Goal: Task Accomplishment & Management: Manage account settings

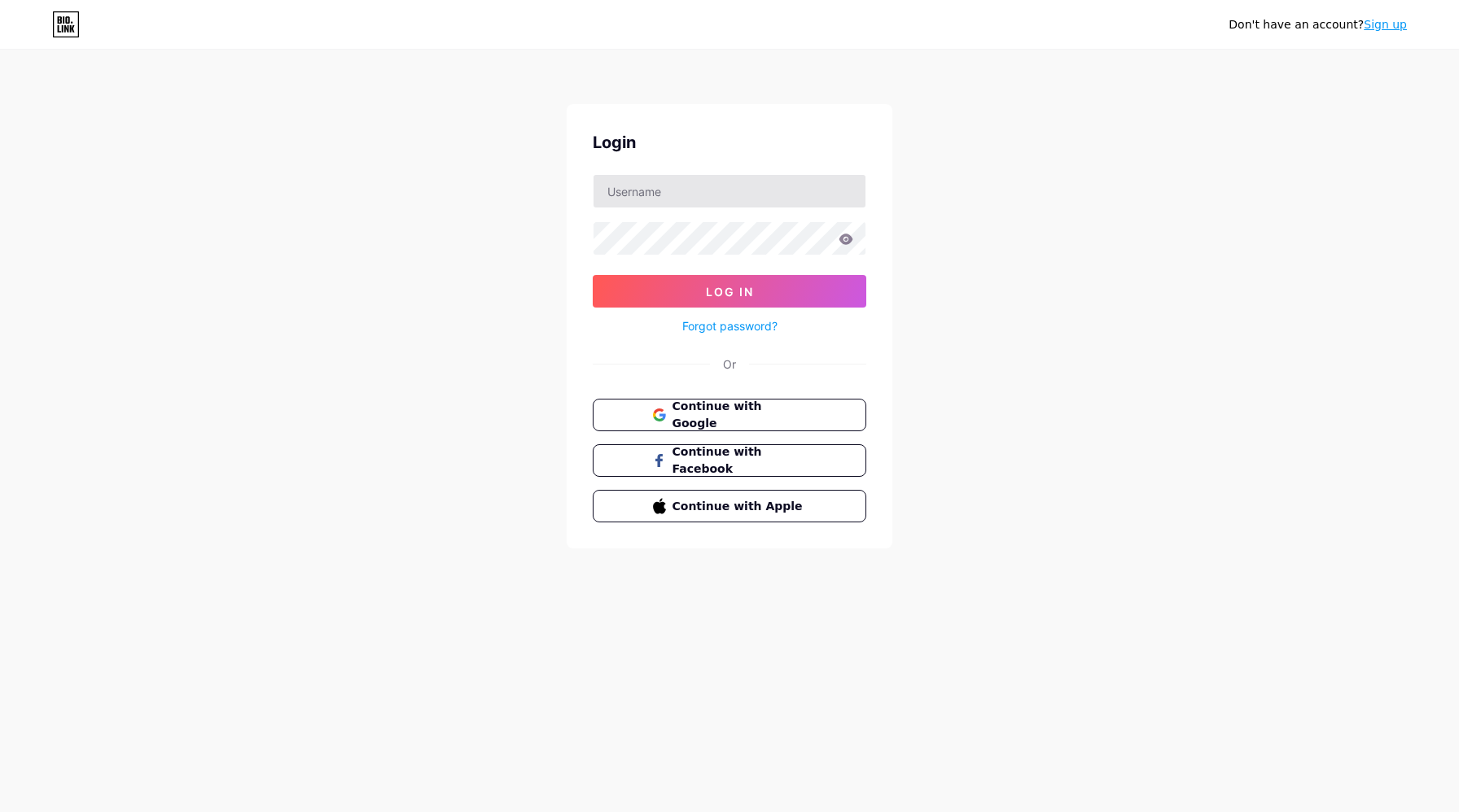
click at [667, 189] on input "text" at bounding box center [729, 190] width 272 height 32
click at [703, 198] on input "text" at bounding box center [729, 190] width 272 height 32
type input "[PERSON_NAME][EMAIL_ADDRESS][DOMAIN_NAME]"
click at [717, 285] on span "Log In" at bounding box center [729, 292] width 48 height 14
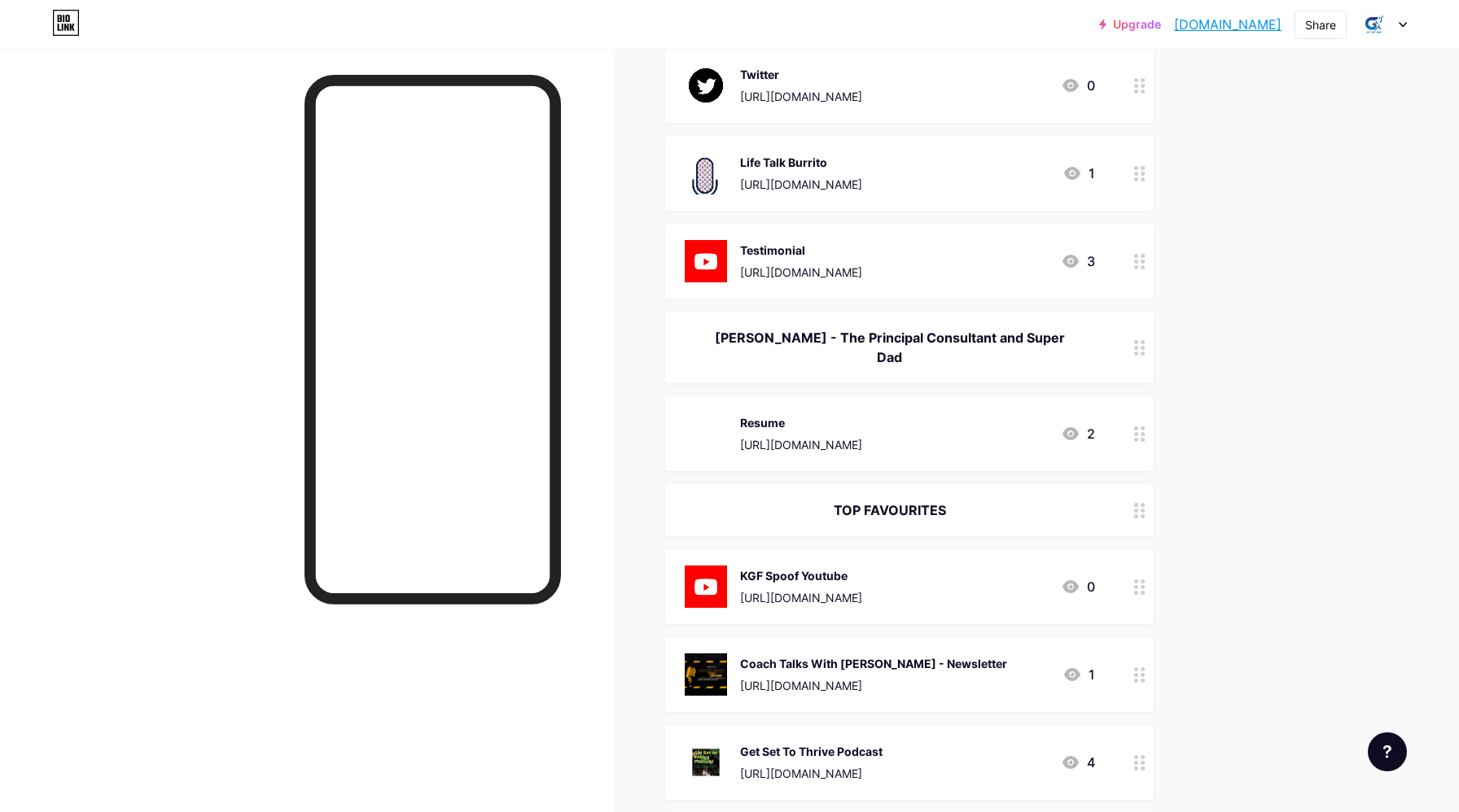
scroll to position [955, 0]
click at [1084, 423] on div "2" at bounding box center [1077, 433] width 34 height 19
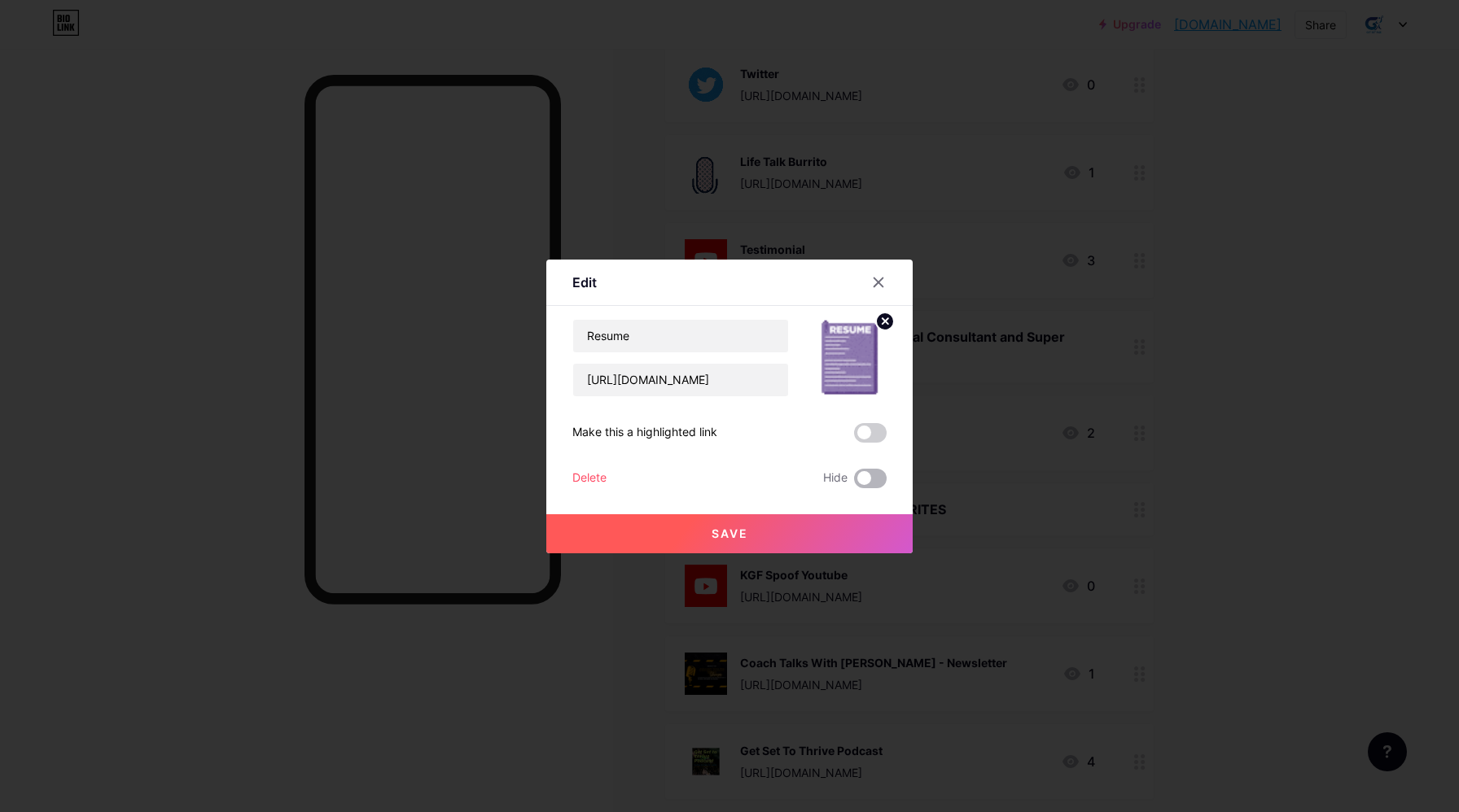
click at [870, 480] on span at bounding box center [870, 478] width 32 height 19
click at [854, 483] on input "checkbox" at bounding box center [854, 483] width 0 height 0
click at [775, 521] on button "Save" at bounding box center [730, 533] width 367 height 39
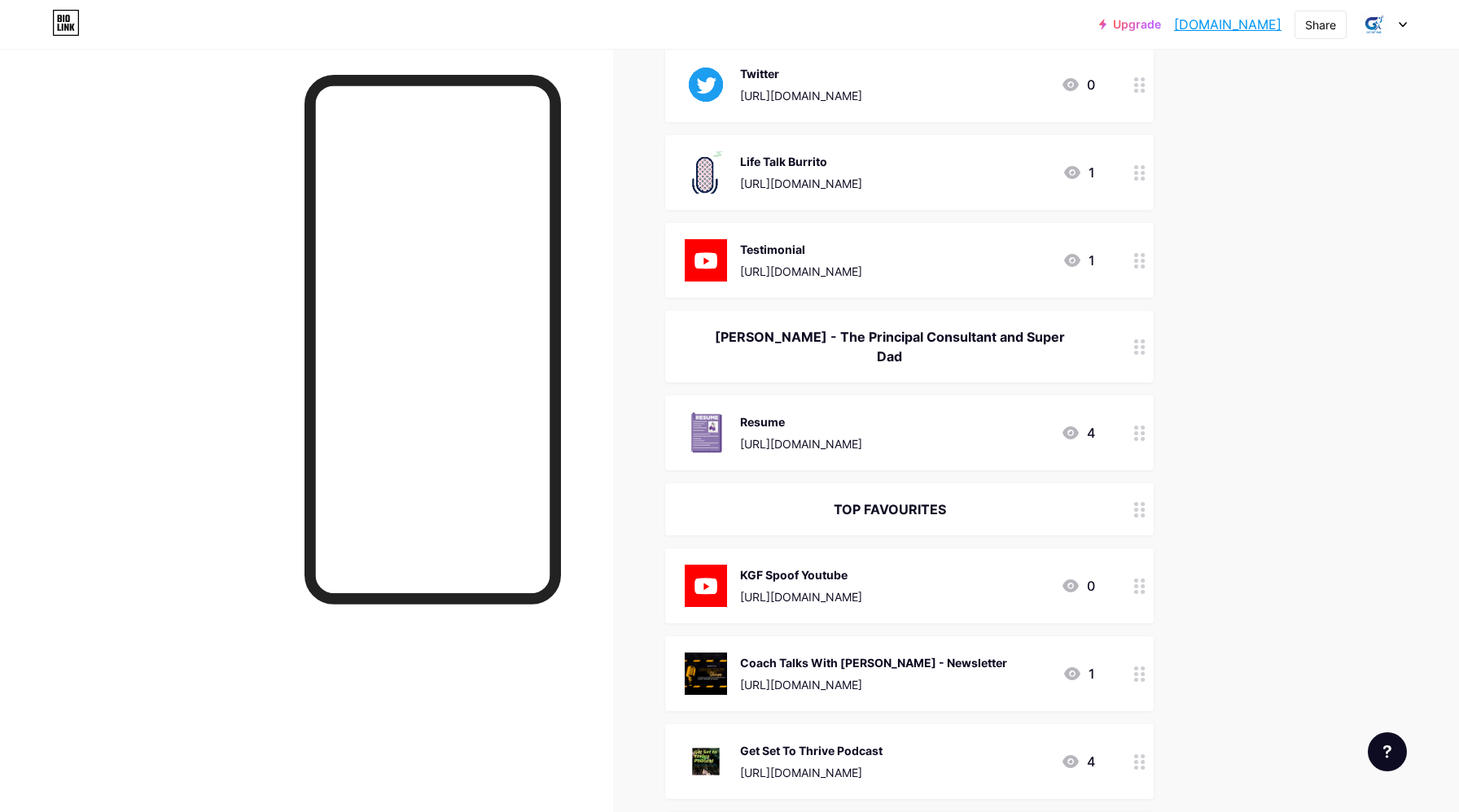
click at [862, 414] on div "Resume" at bounding box center [801, 423] width 122 height 17
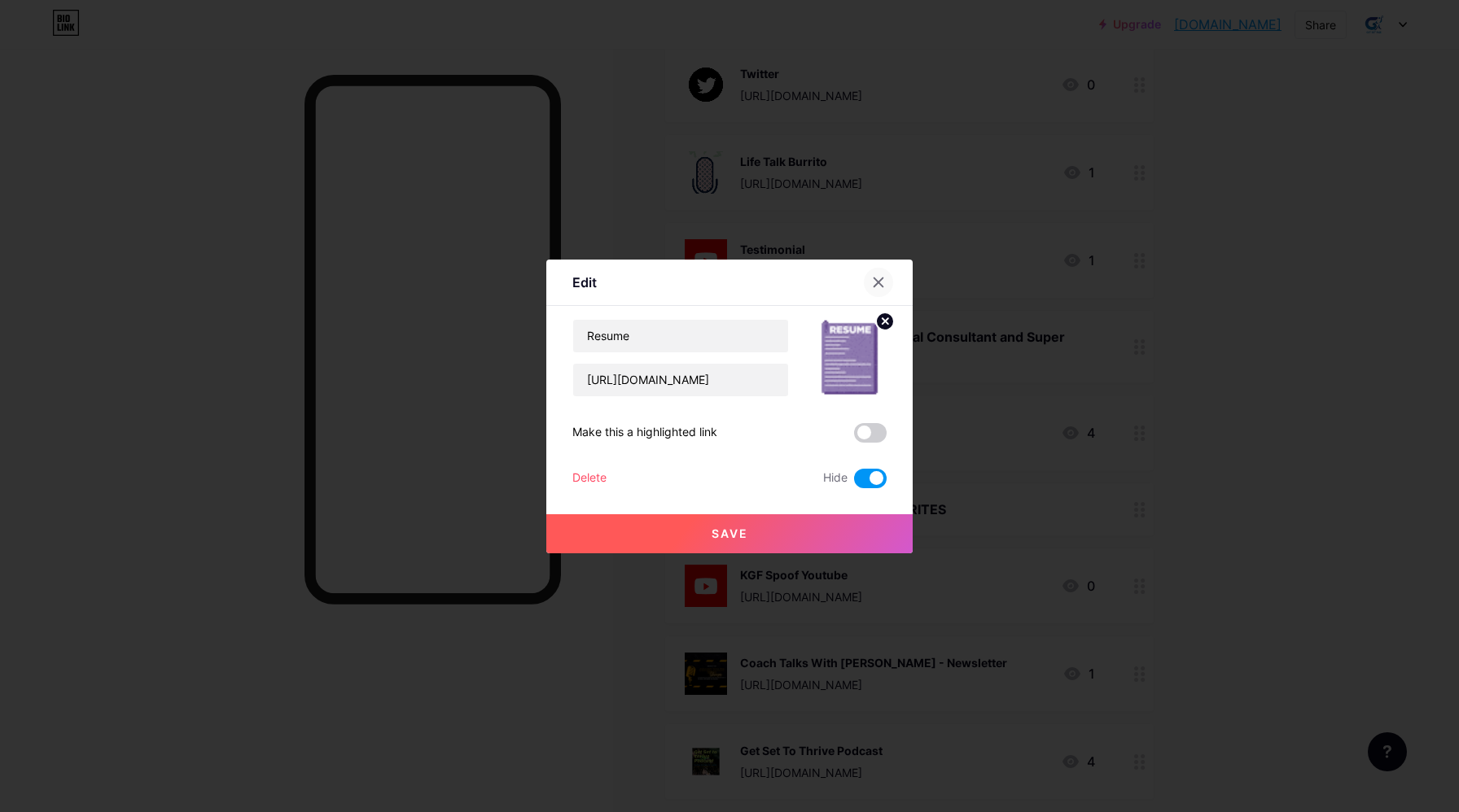
click at [879, 281] on icon at bounding box center [878, 282] width 9 height 9
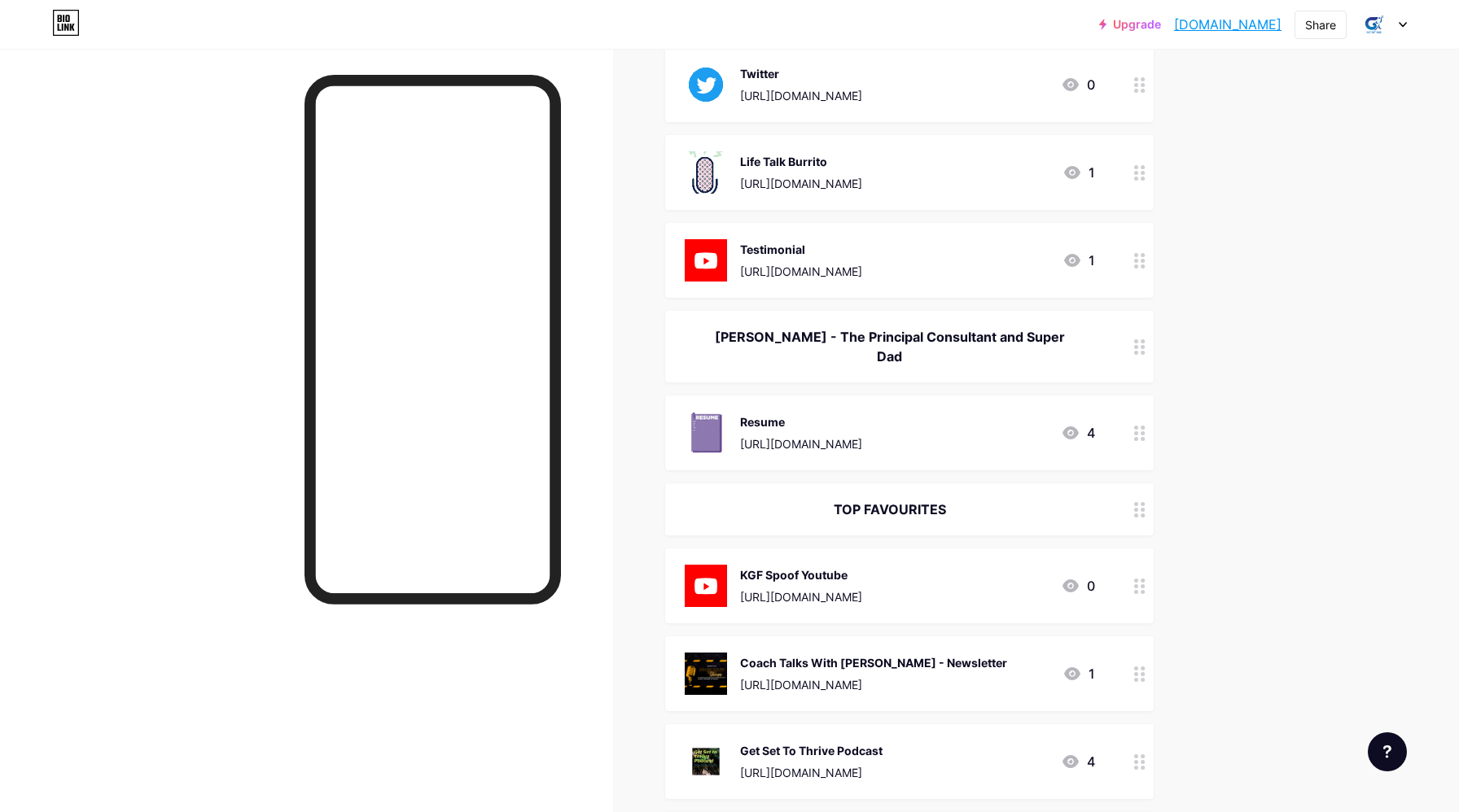
click at [1085, 423] on div "4" at bounding box center [1077, 433] width 34 height 19
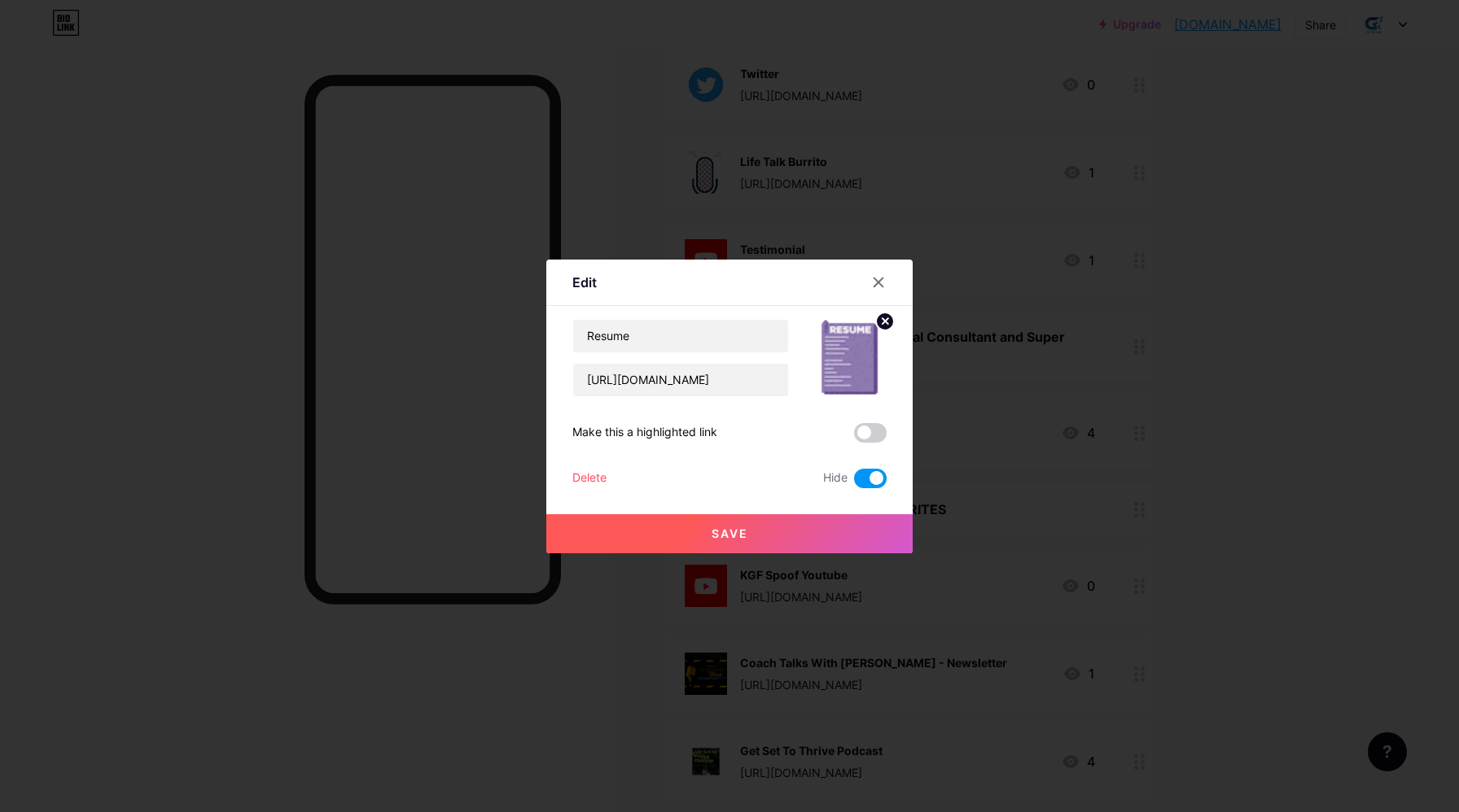
click at [880, 279] on icon at bounding box center [877, 282] width 13 height 13
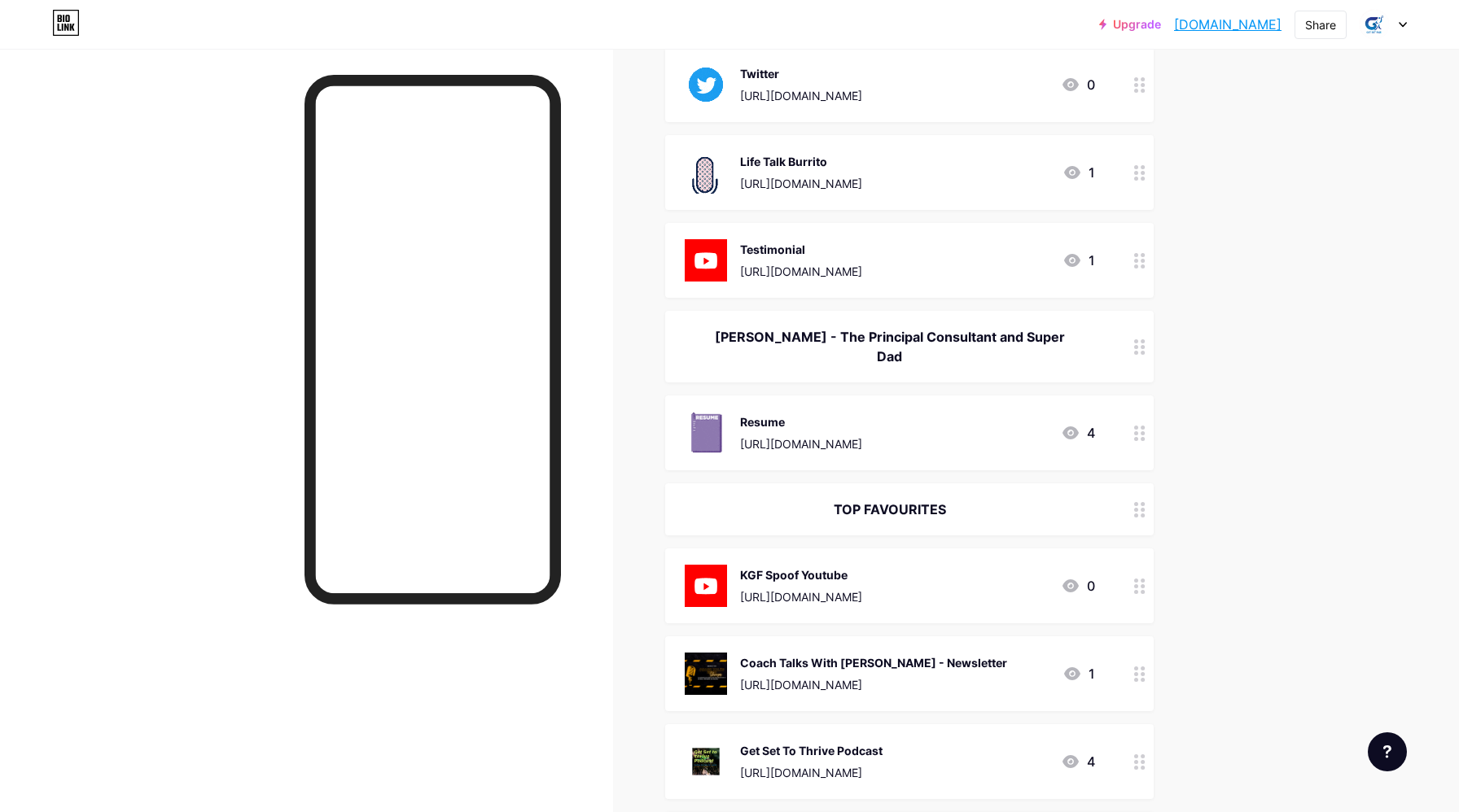
click at [1132, 333] on div at bounding box center [1139, 347] width 28 height 72
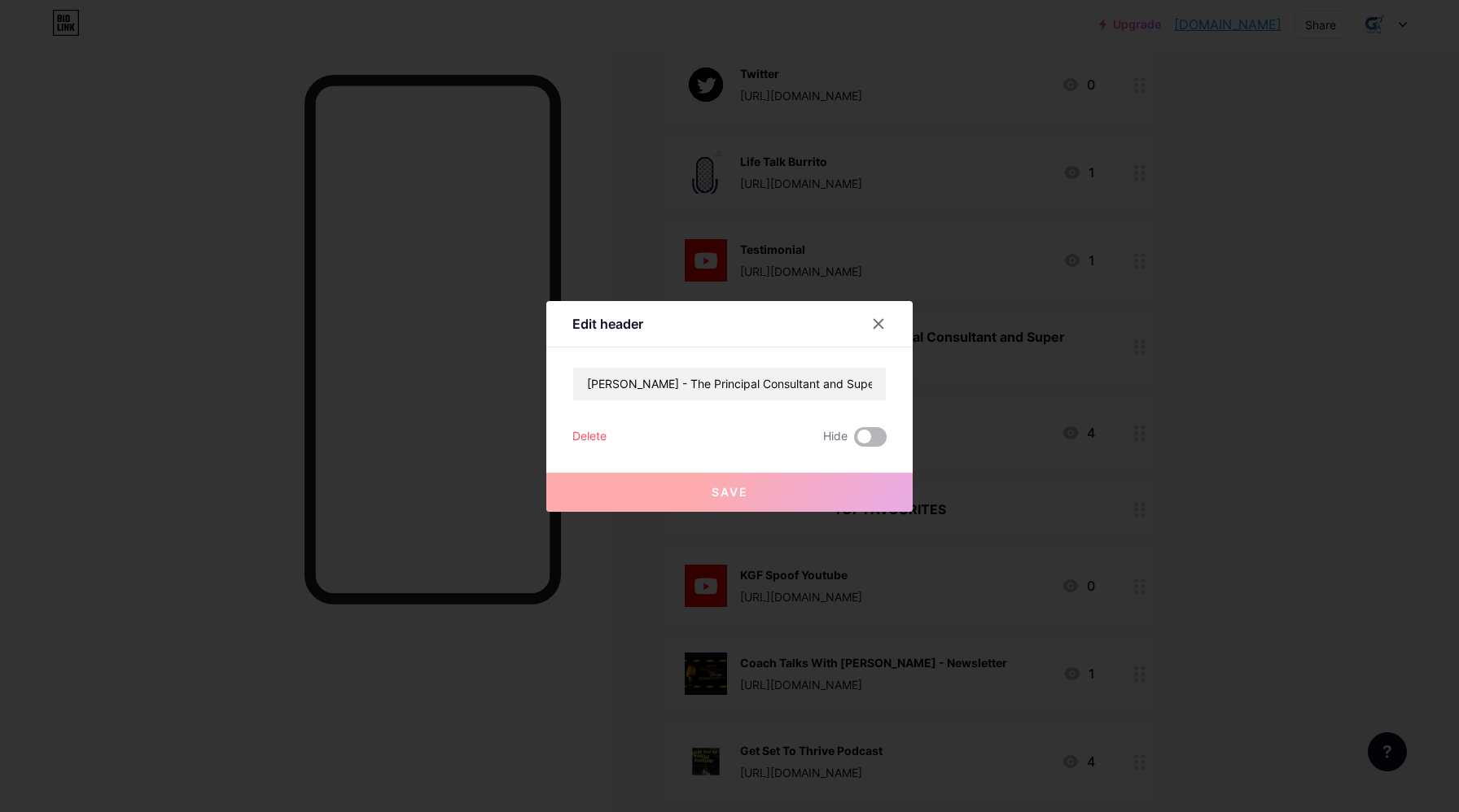
click at [883, 433] on span at bounding box center [870, 437] width 32 height 19
click at [854, 441] on input "checkbox" at bounding box center [854, 441] width 0 height 0
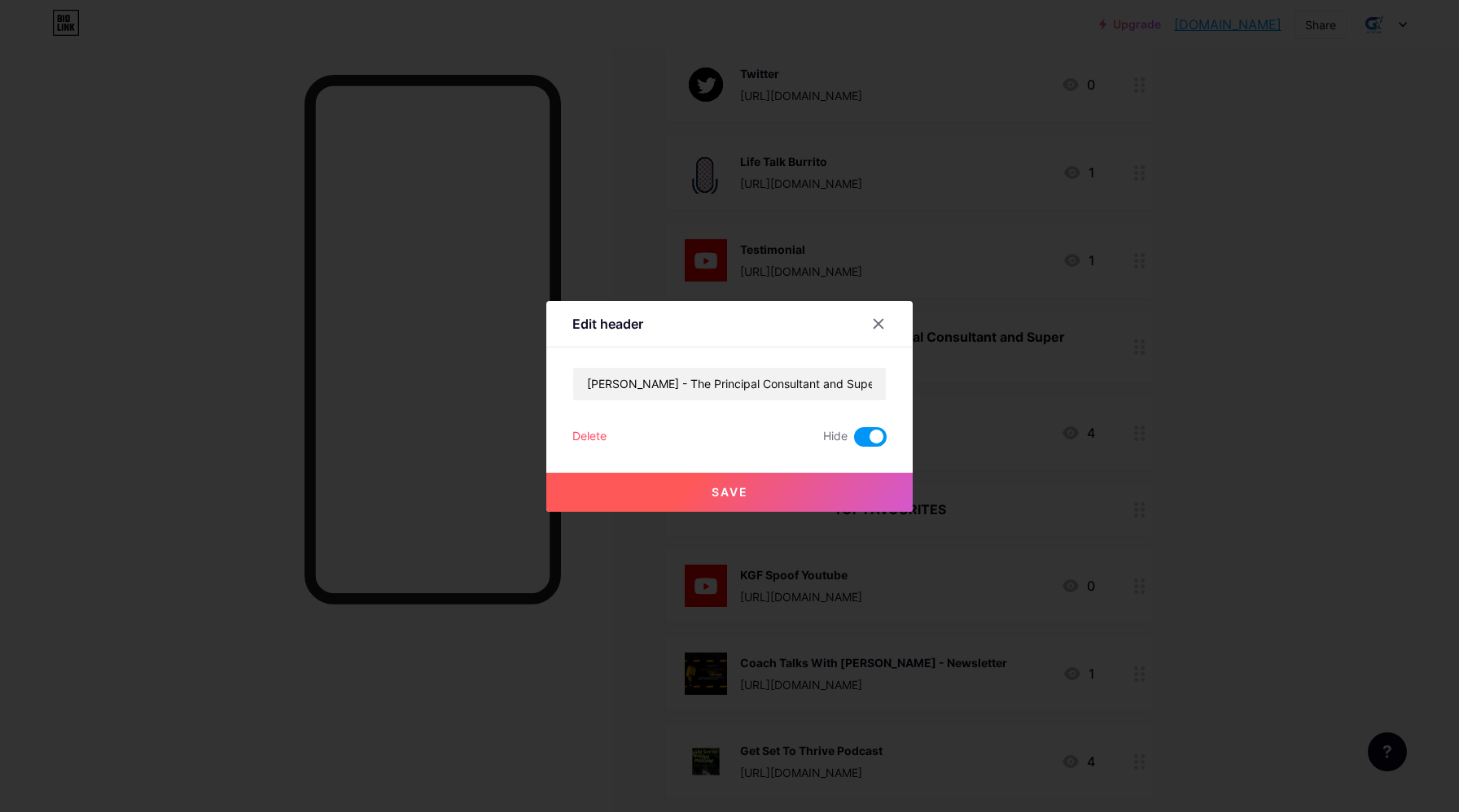
drag, startPoint x: 726, startPoint y: 488, endPoint x: 737, endPoint y: 488, distance: 11.0
click at [726, 488] on span "Save" at bounding box center [730, 492] width 37 height 14
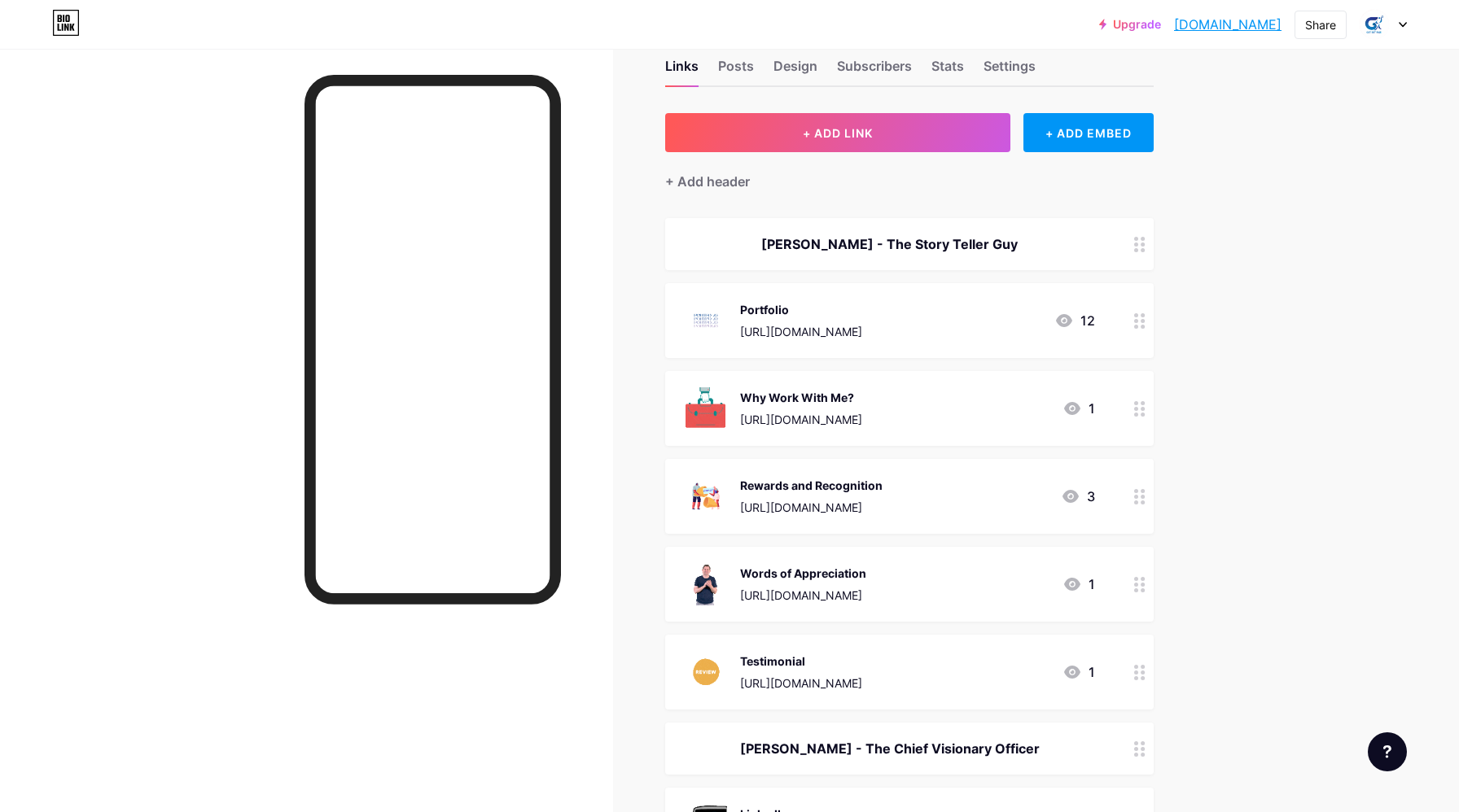
scroll to position [0, 0]
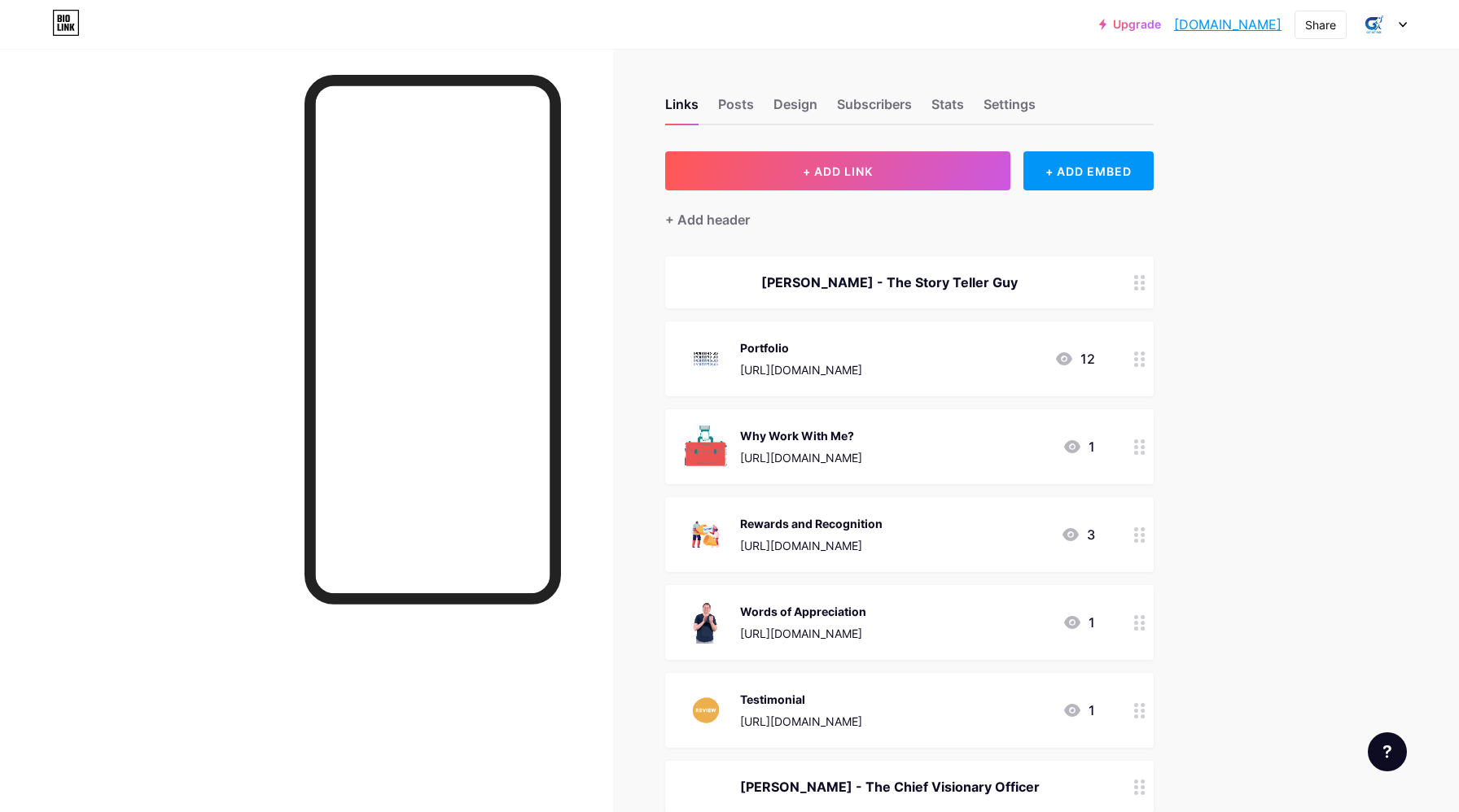
click at [1110, 25] on link "Upgrade" at bounding box center [1130, 24] width 62 height 13
click at [1087, 358] on div "12" at bounding box center [1074, 359] width 41 height 19
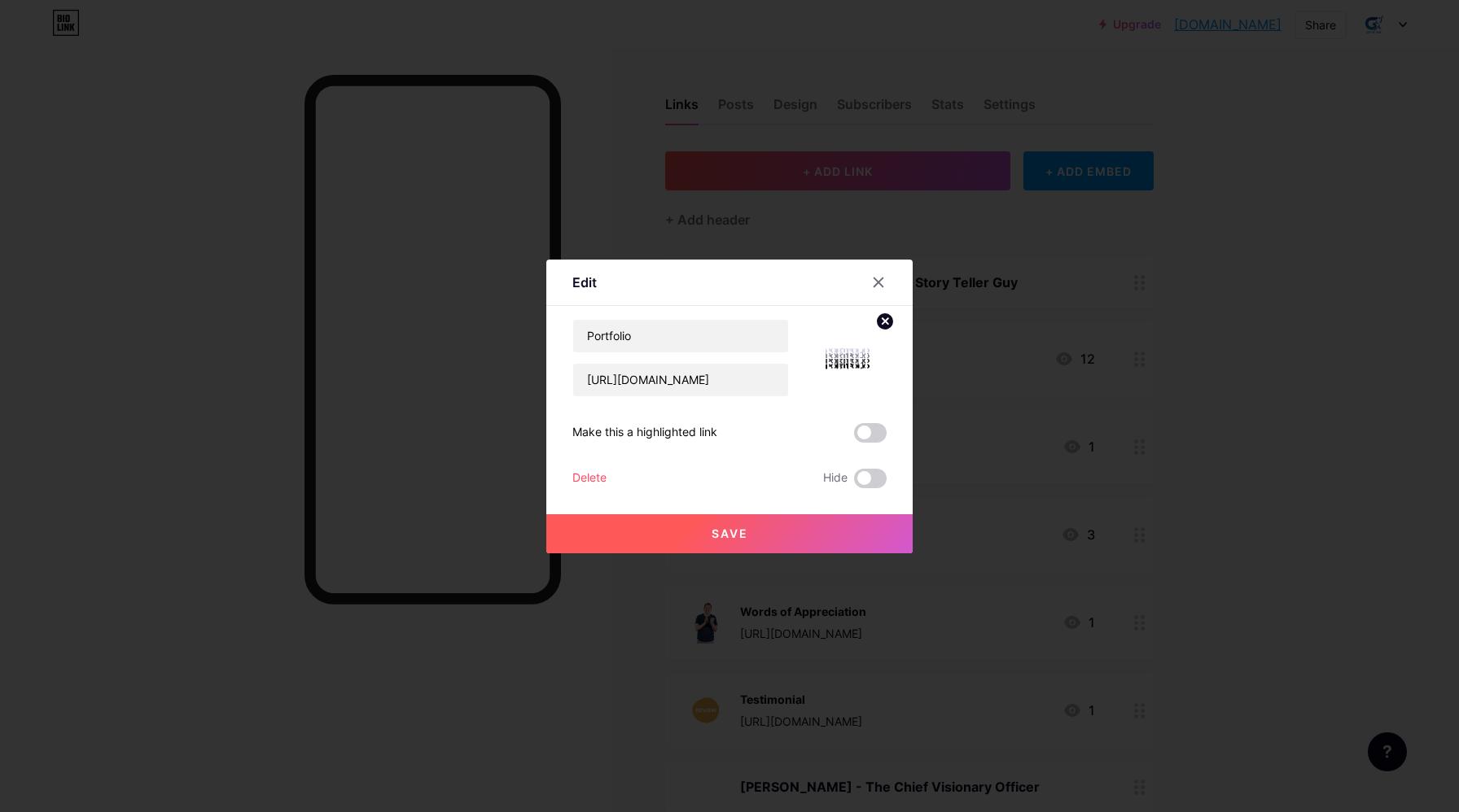
click at [878, 281] on icon at bounding box center [877, 282] width 13 height 13
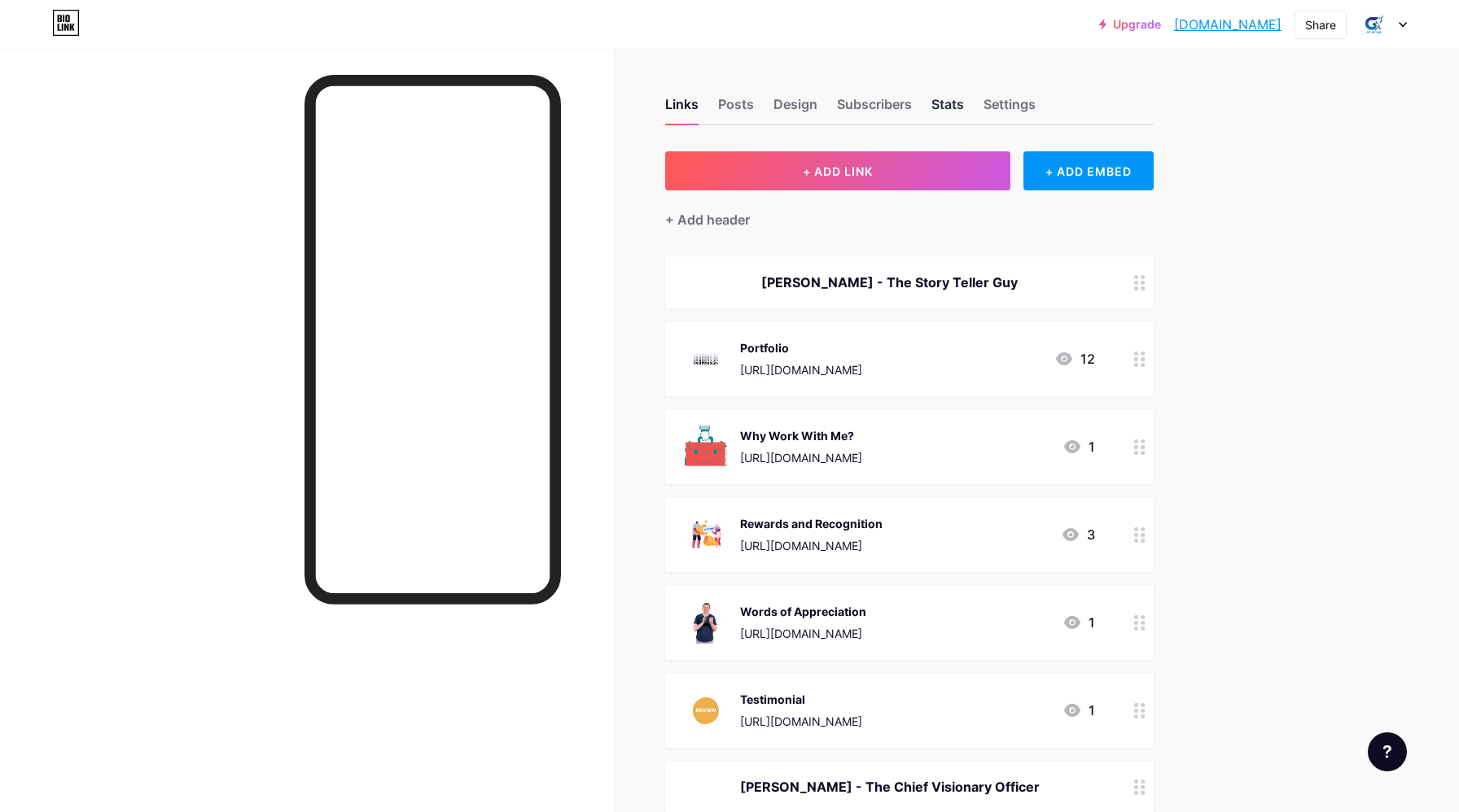
click at [956, 103] on div "Stats" at bounding box center [947, 109] width 32 height 30
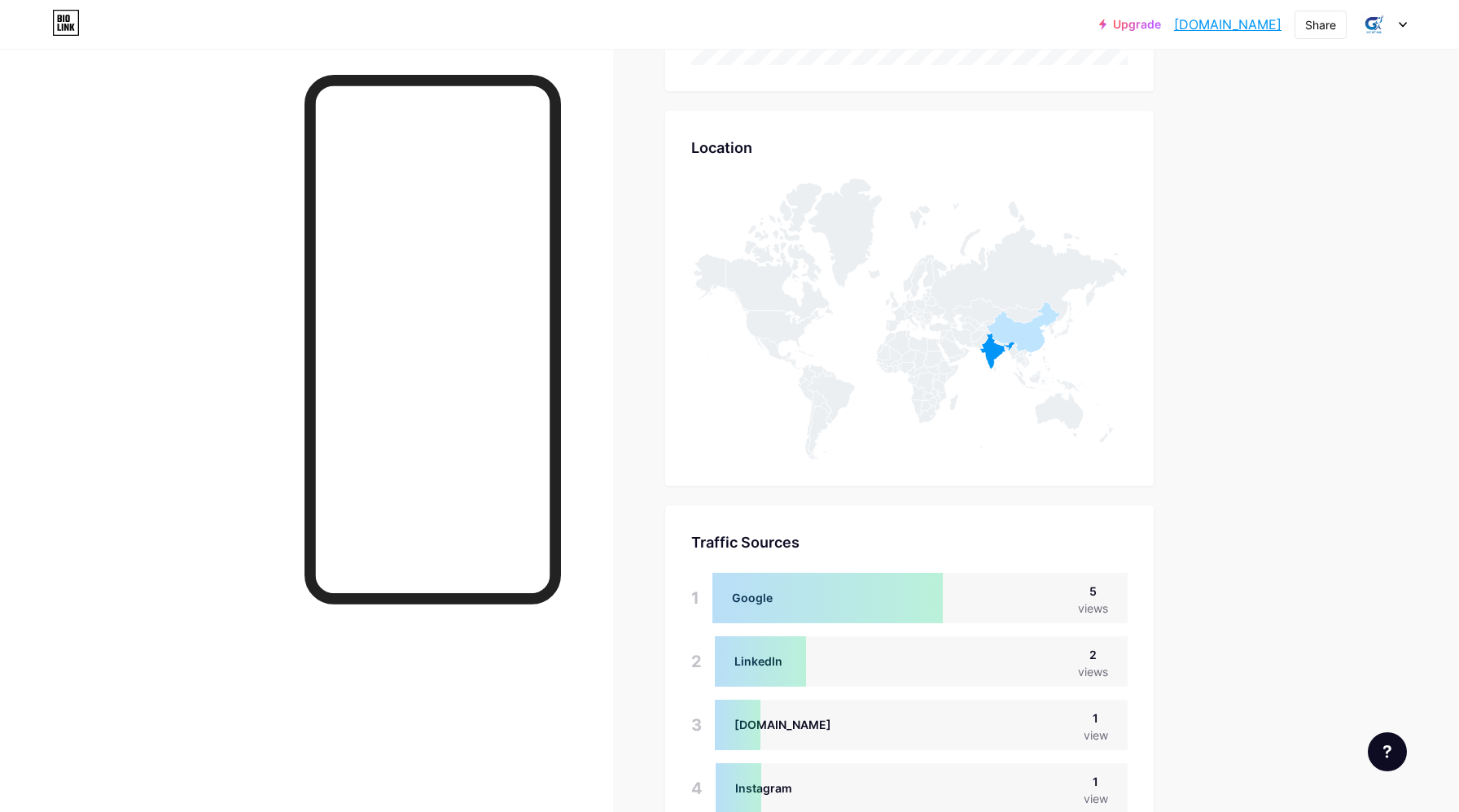
scroll to position [804, 0]
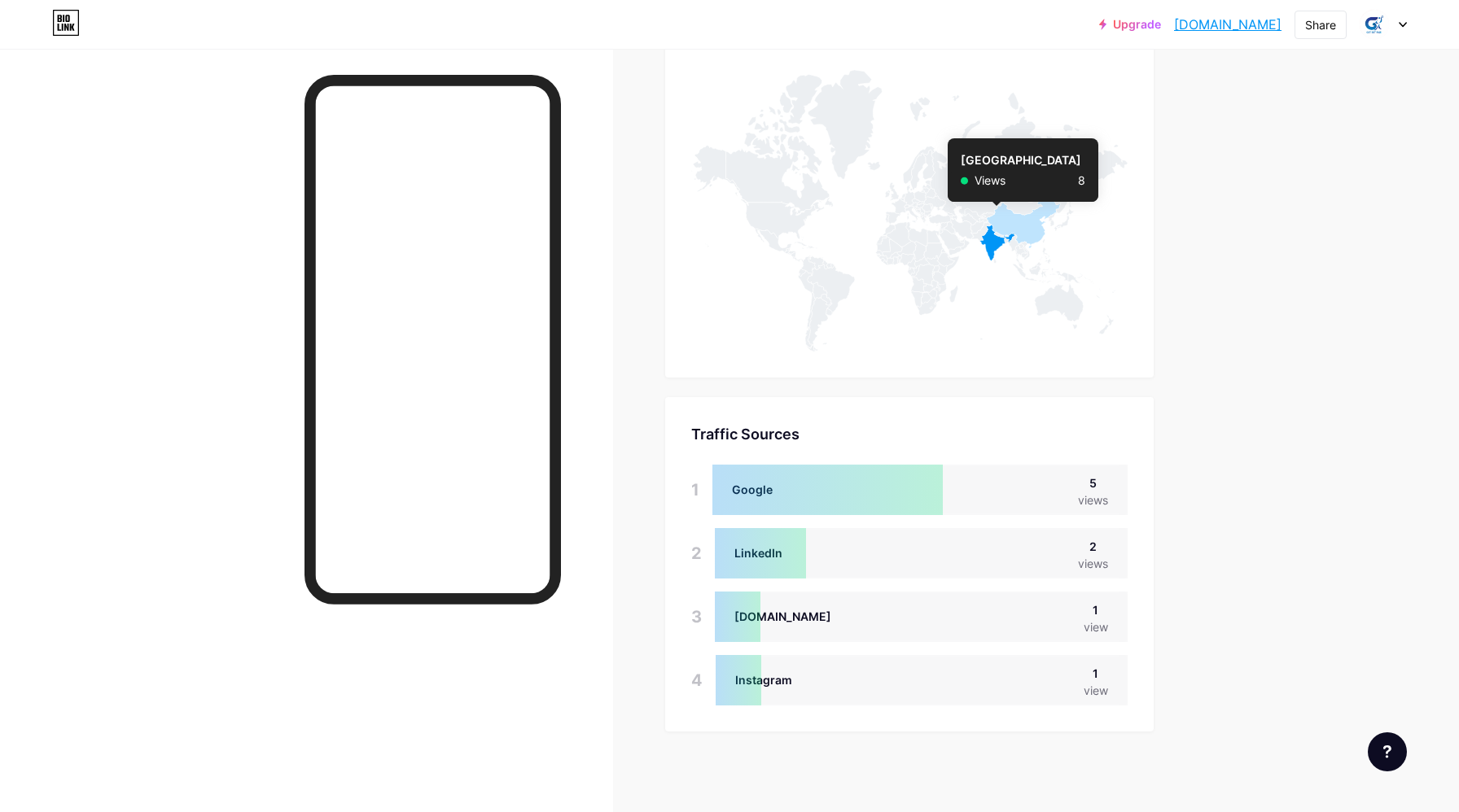
click at [992, 249] on icon at bounding box center [997, 243] width 36 height 37
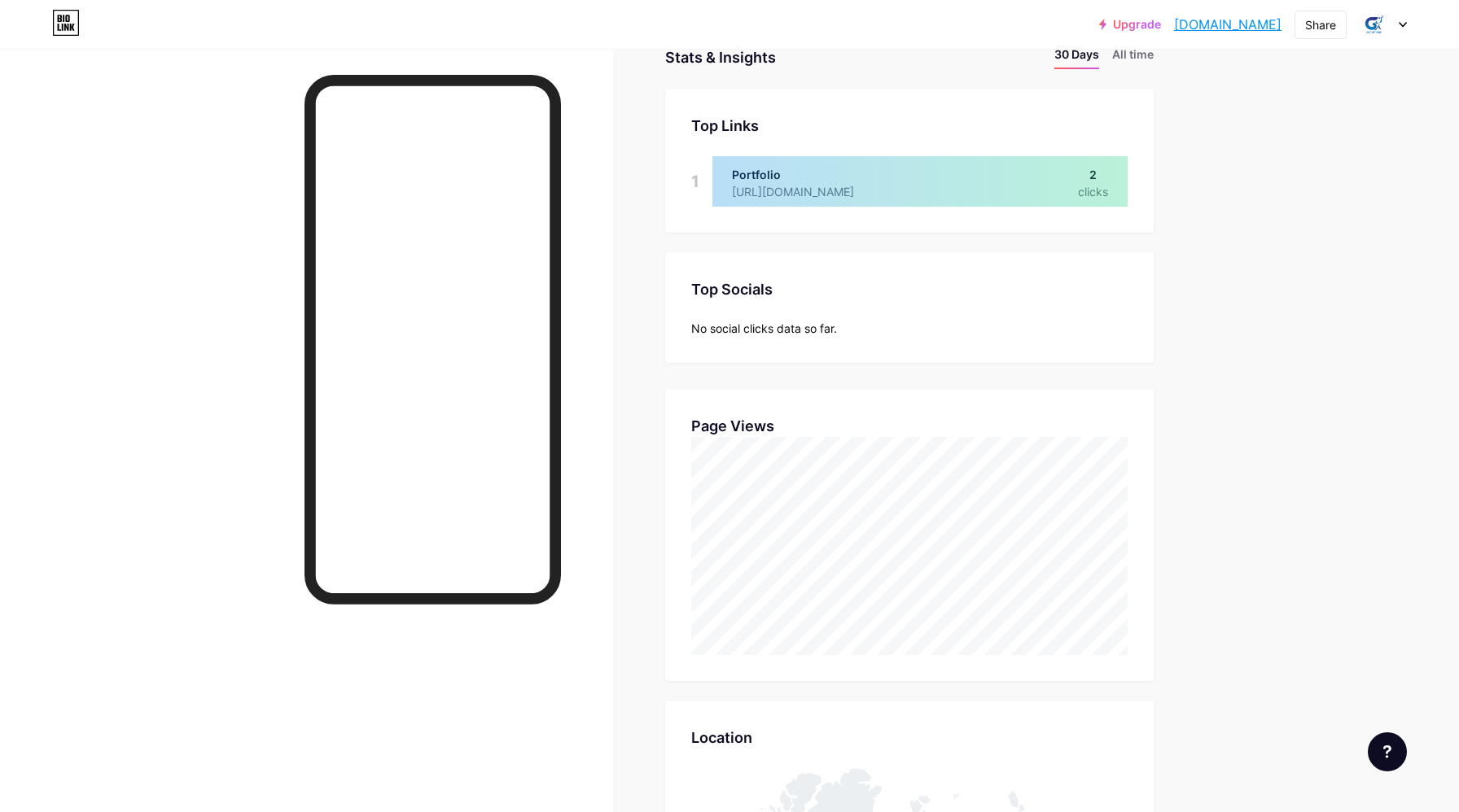
scroll to position [0, 0]
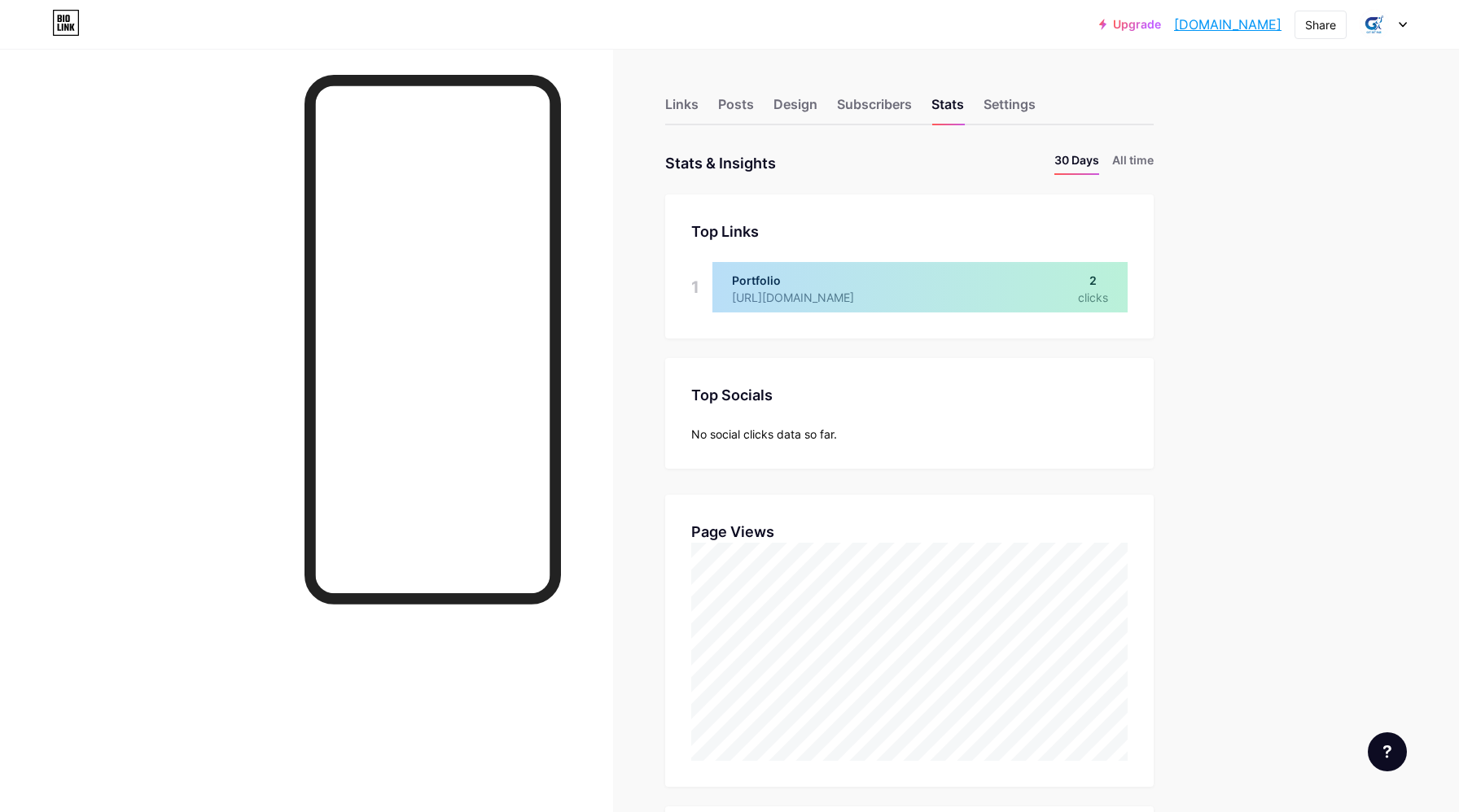
click at [1409, 27] on div "Upgrade [DOMAIN_NAME].... [DOMAIN_NAME] Share Switch accounts Get Set Rise Coac…" at bounding box center [729, 24] width 1459 height 30
click at [1200, 29] on link "[DOMAIN_NAME]" at bounding box center [1227, 24] width 107 height 19
click at [1398, 24] on div at bounding box center [1383, 24] width 47 height 30
click at [1266, 229] on li "Logout" at bounding box center [1304, 229] width 202 height 44
